Goal: Obtain resource: Download file/media

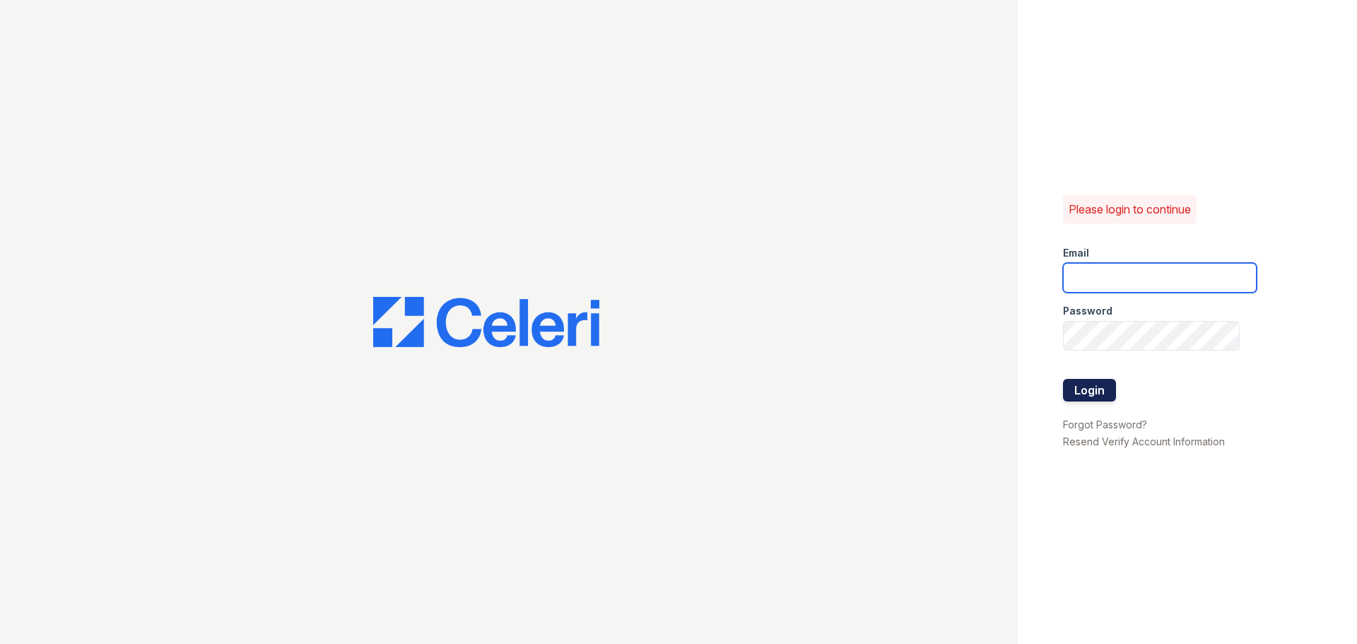
type input "team@solutionpmg.com"
click at [1099, 385] on button "Login" at bounding box center [1089, 390] width 53 height 23
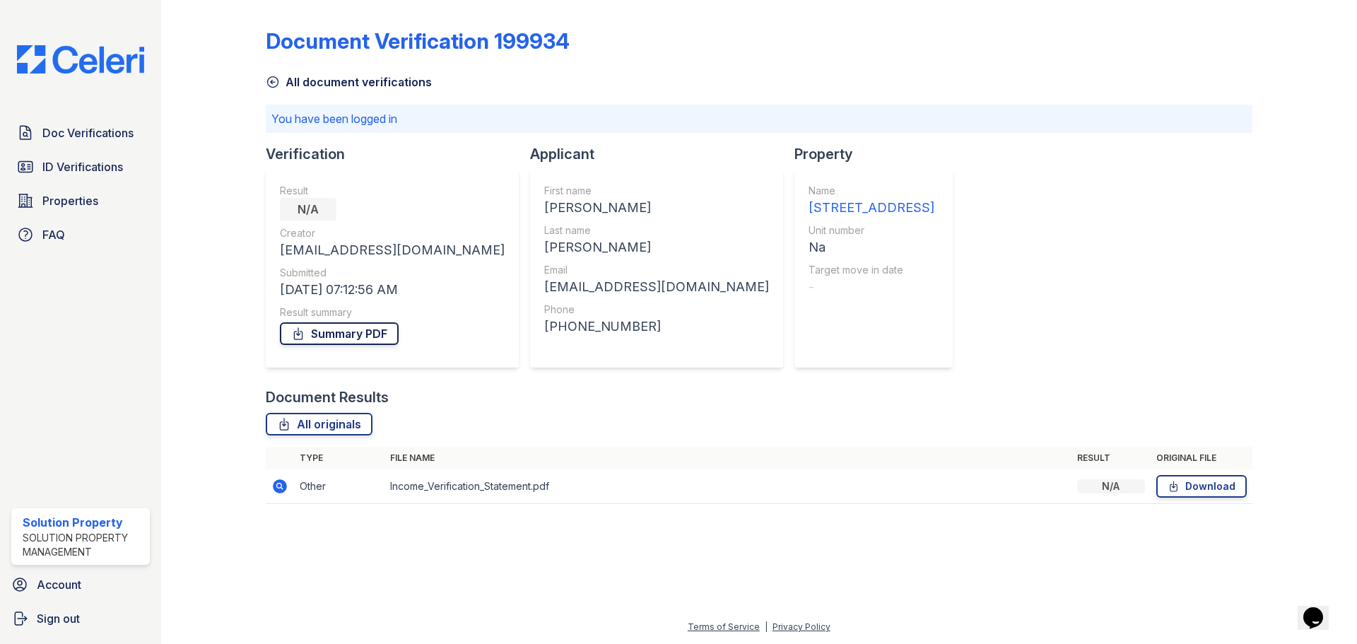
click at [344, 330] on link "Summary PDF" at bounding box center [339, 333] width 119 height 23
click at [1195, 484] on link "Download" at bounding box center [1202, 486] width 90 height 23
click at [78, 168] on span "ID Verifications" at bounding box center [82, 166] width 81 height 17
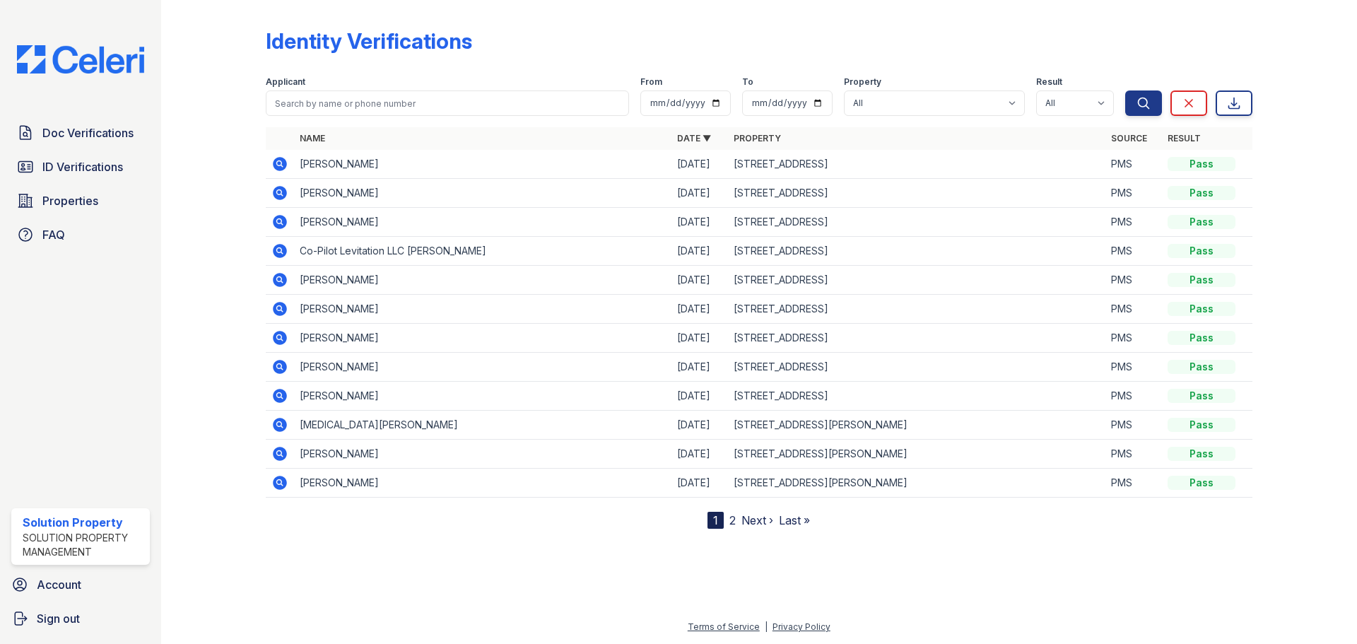
click at [274, 163] on icon at bounding box center [280, 164] width 14 height 14
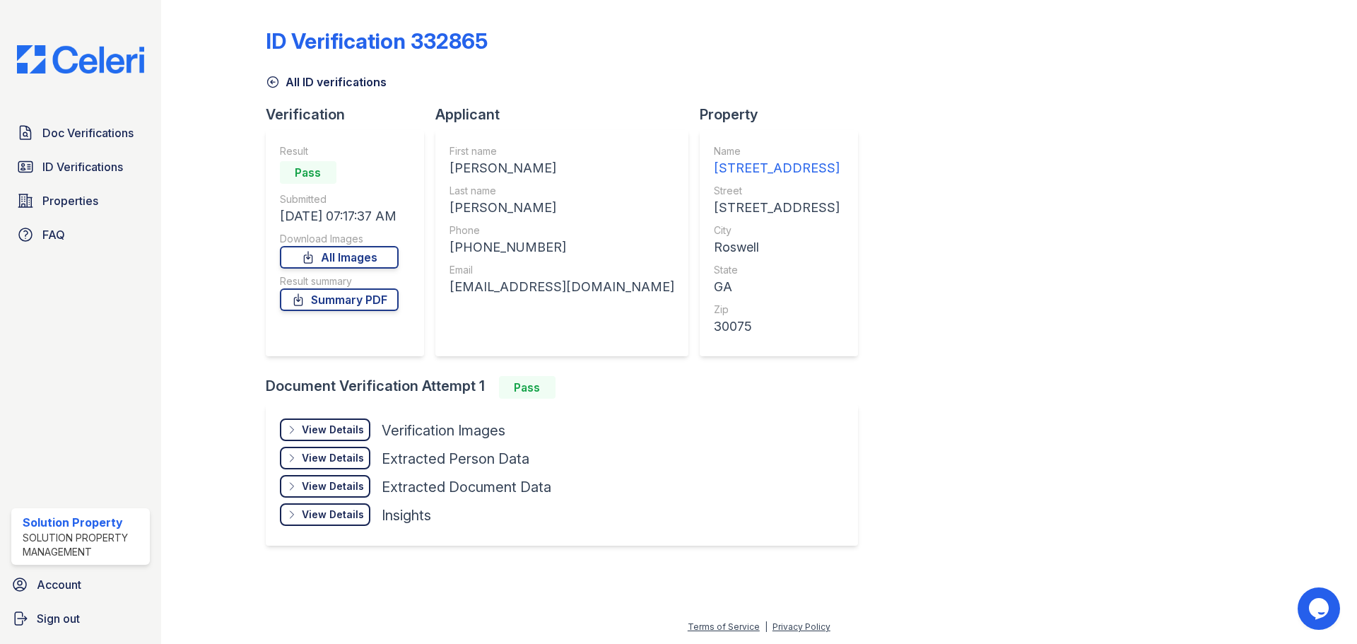
click at [340, 428] on div "View Details" at bounding box center [333, 430] width 62 height 14
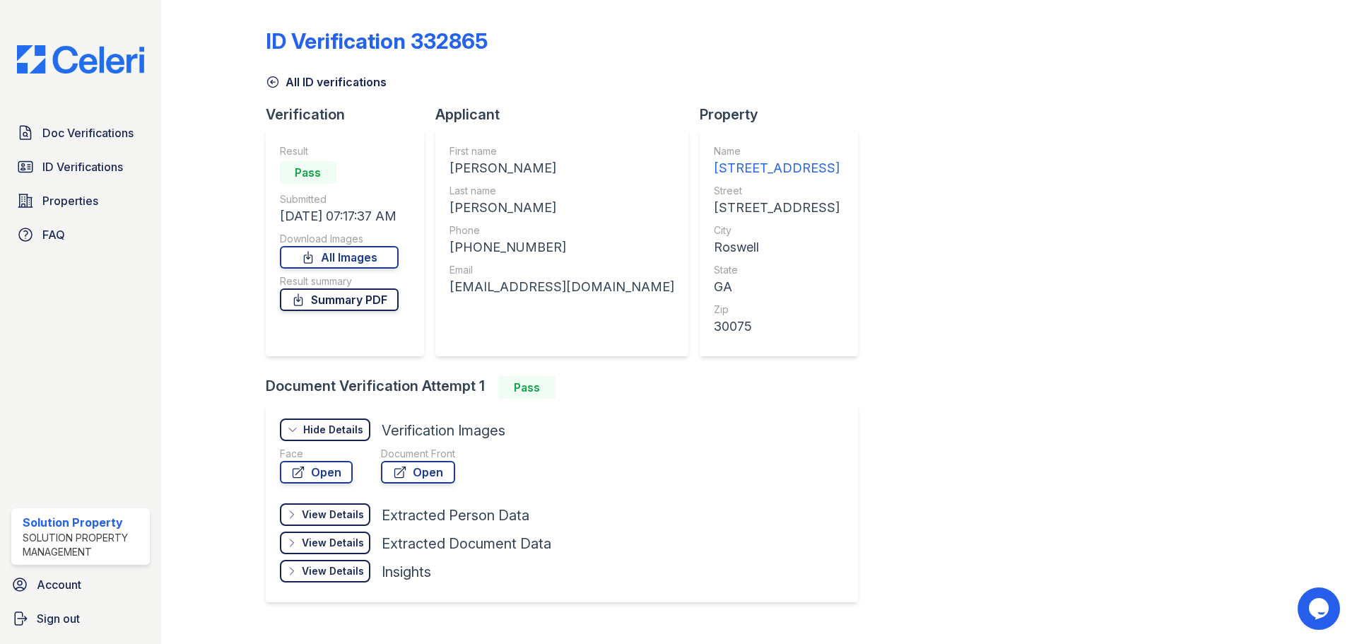
click at [353, 300] on link "Summary PDF" at bounding box center [339, 299] width 119 height 23
click at [353, 258] on link "All Images" at bounding box center [339, 257] width 119 height 23
click at [127, 132] on span "Doc Verifications" at bounding box center [87, 132] width 91 height 17
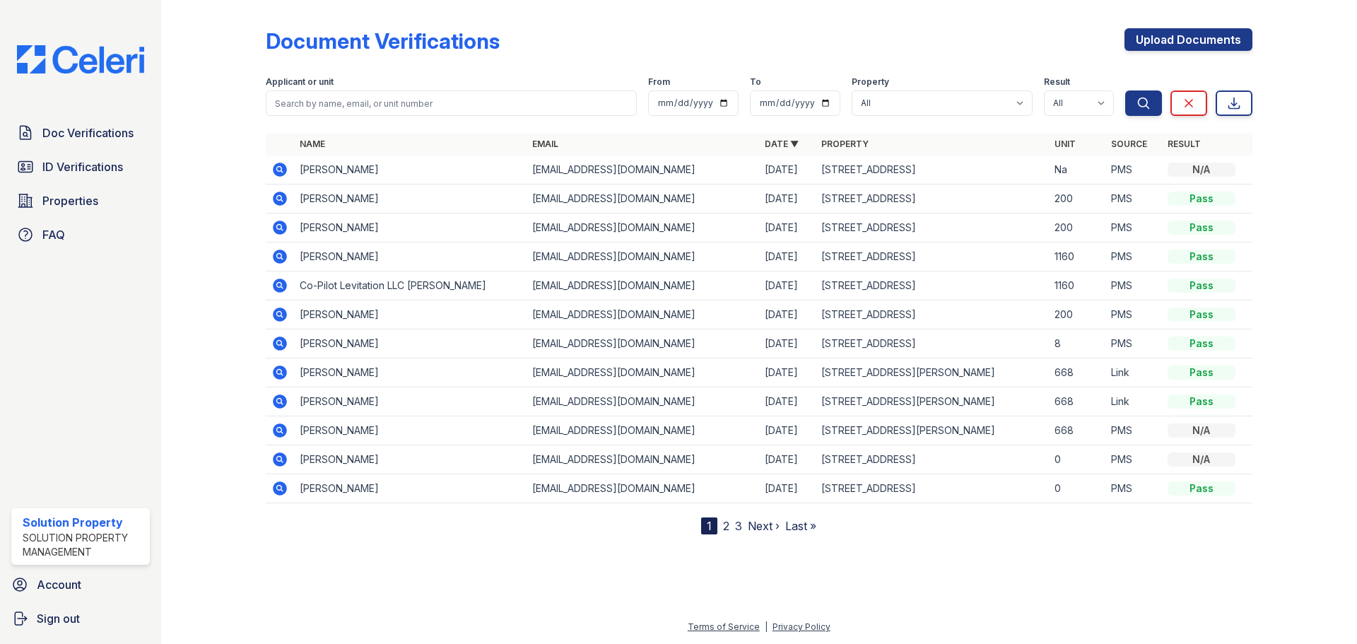
click at [279, 169] on icon at bounding box center [279, 169] width 4 height 4
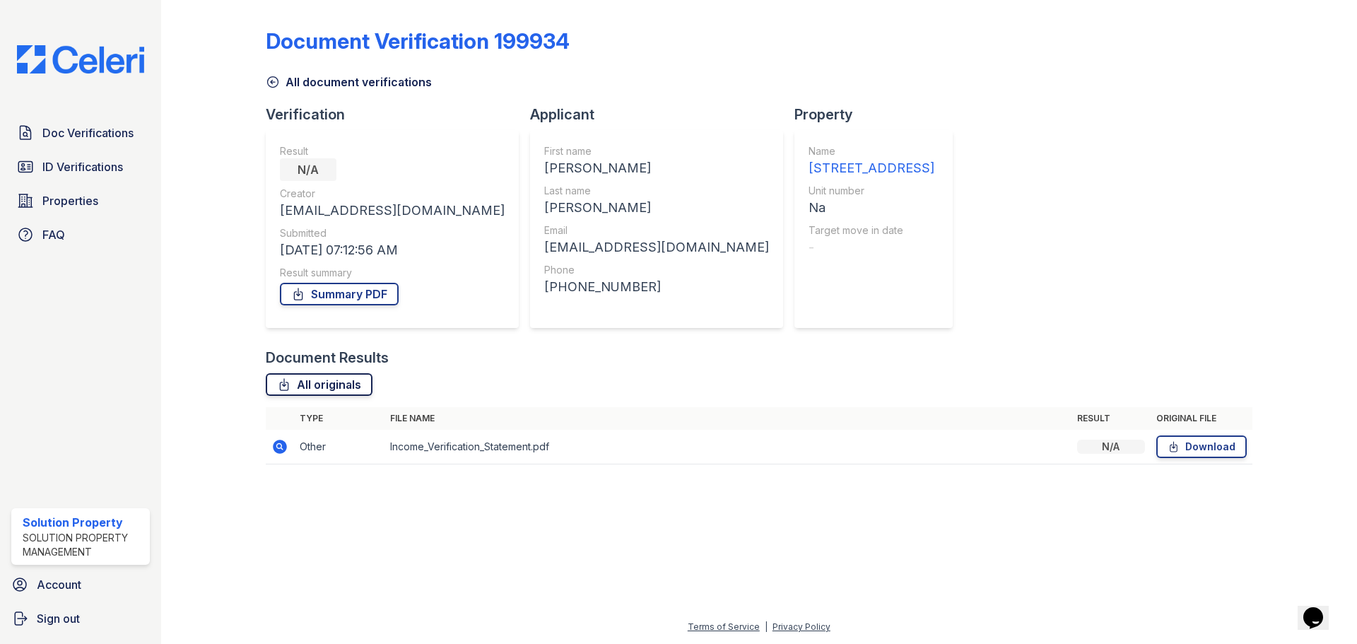
click at [318, 388] on link "All originals" at bounding box center [319, 384] width 107 height 23
click at [369, 299] on link "Summary PDF" at bounding box center [339, 294] width 119 height 23
click at [1227, 442] on link "Download" at bounding box center [1202, 446] width 90 height 23
click at [52, 157] on link "ID Verifications" at bounding box center [80, 167] width 139 height 28
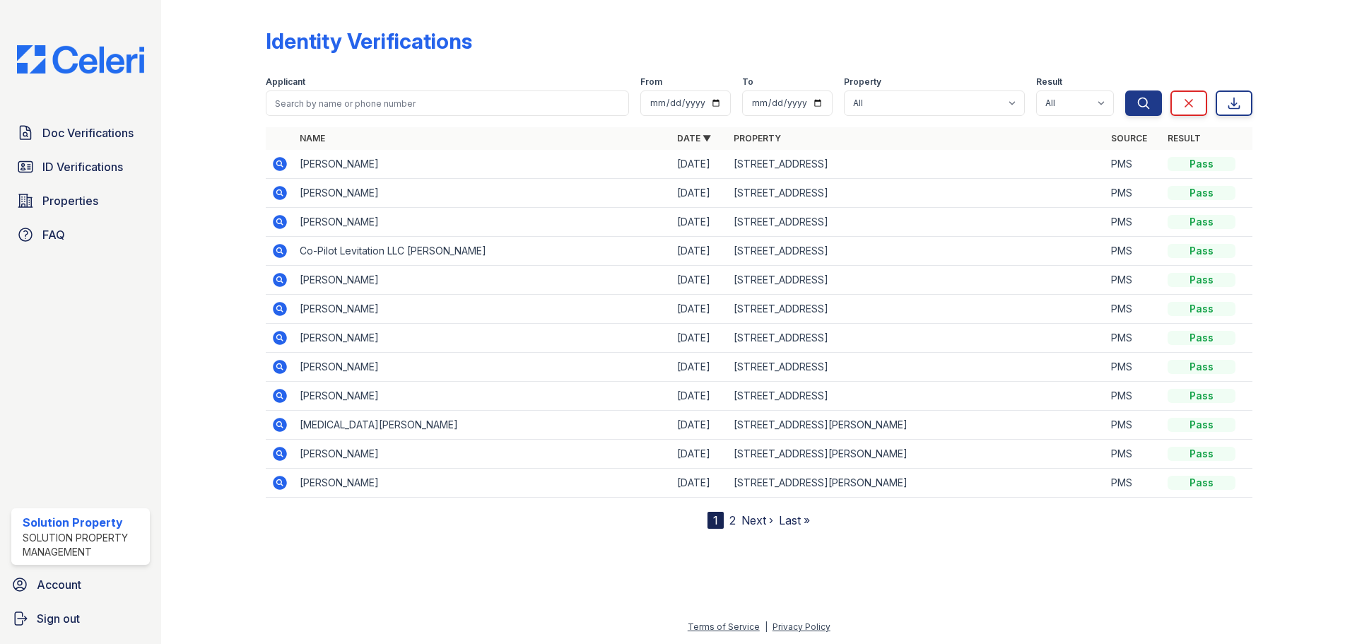
click at [399, 169] on td "[PERSON_NAME]" at bounding box center [482, 164] width 377 height 29
click at [274, 162] on icon at bounding box center [280, 164] width 14 height 14
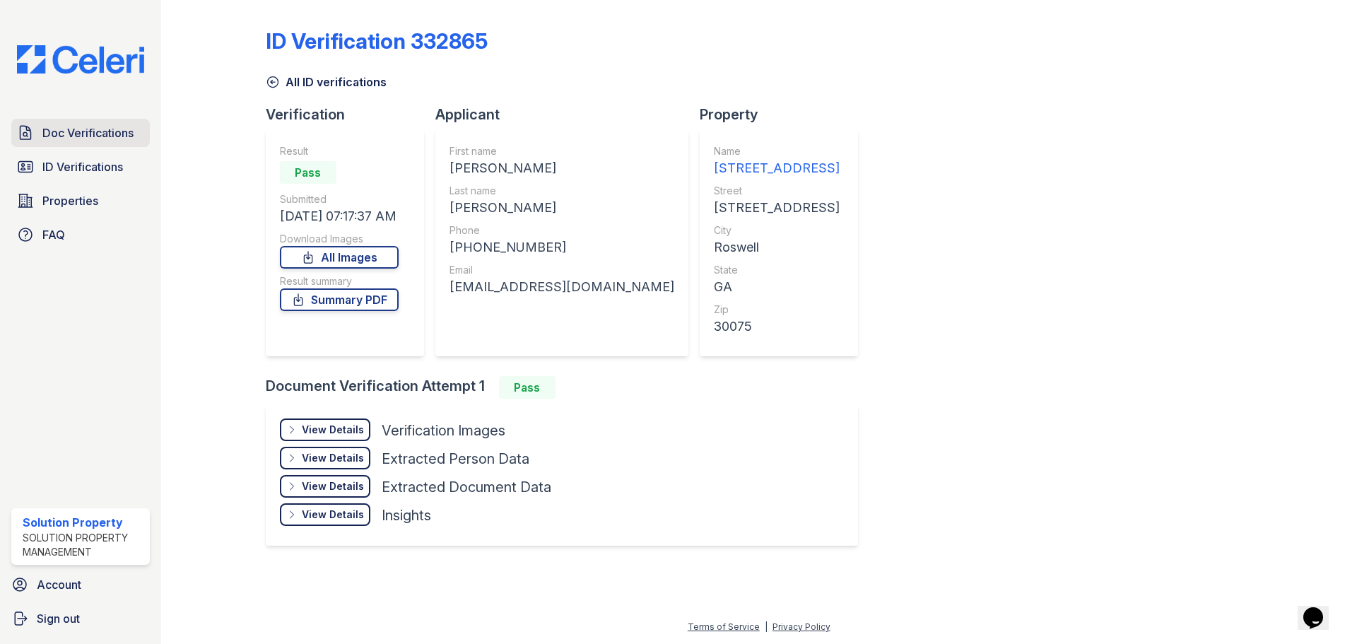
click at [95, 136] on span "Doc Verifications" at bounding box center [87, 132] width 91 height 17
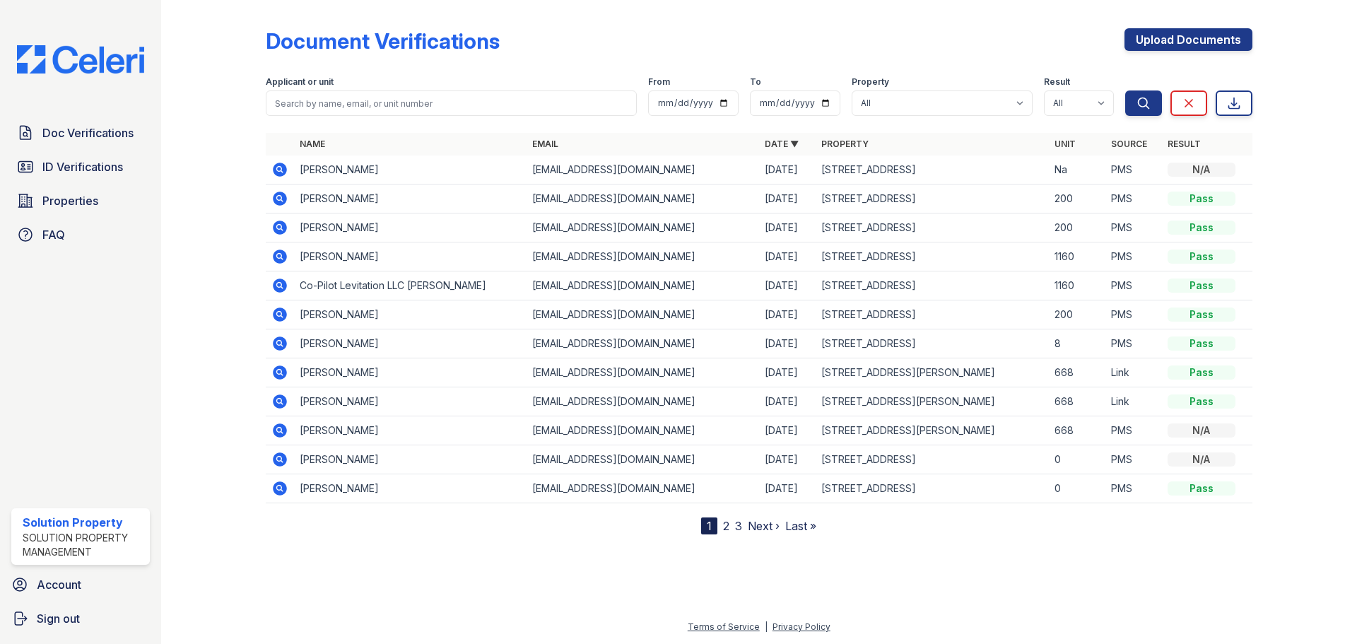
click at [277, 172] on icon at bounding box center [280, 170] width 14 height 14
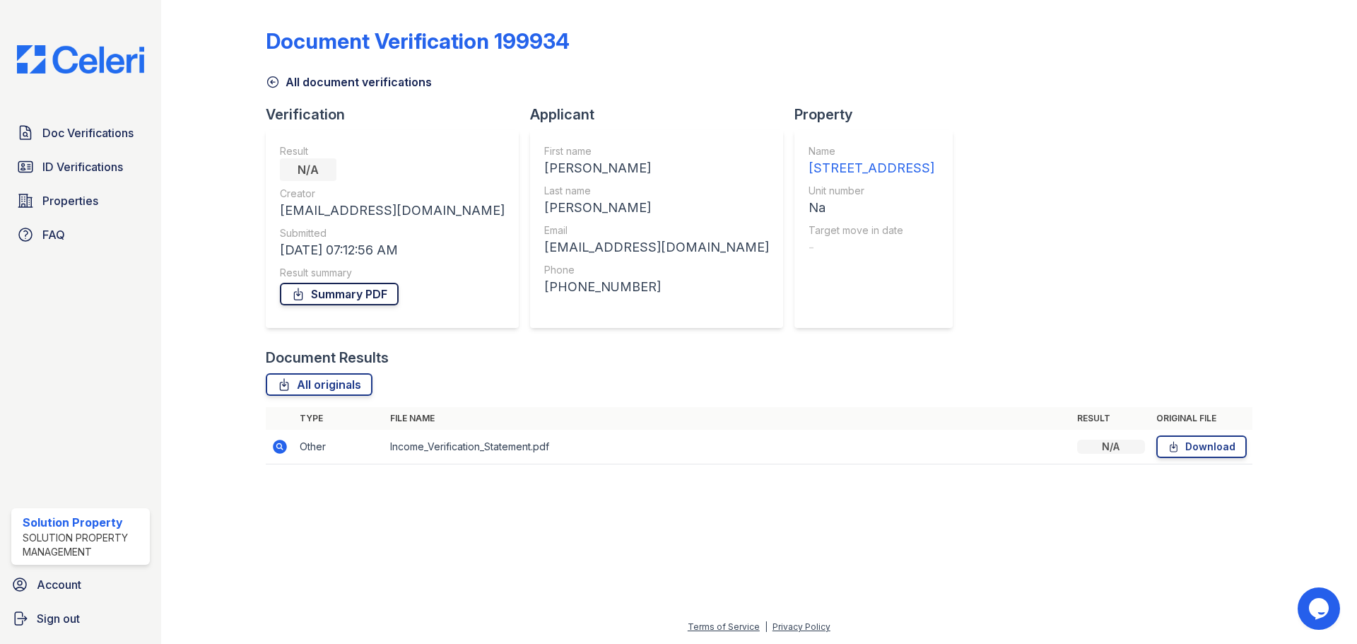
click at [372, 295] on link "Summary PDF" at bounding box center [339, 294] width 119 height 23
